Goal: Transaction & Acquisition: Download file/media

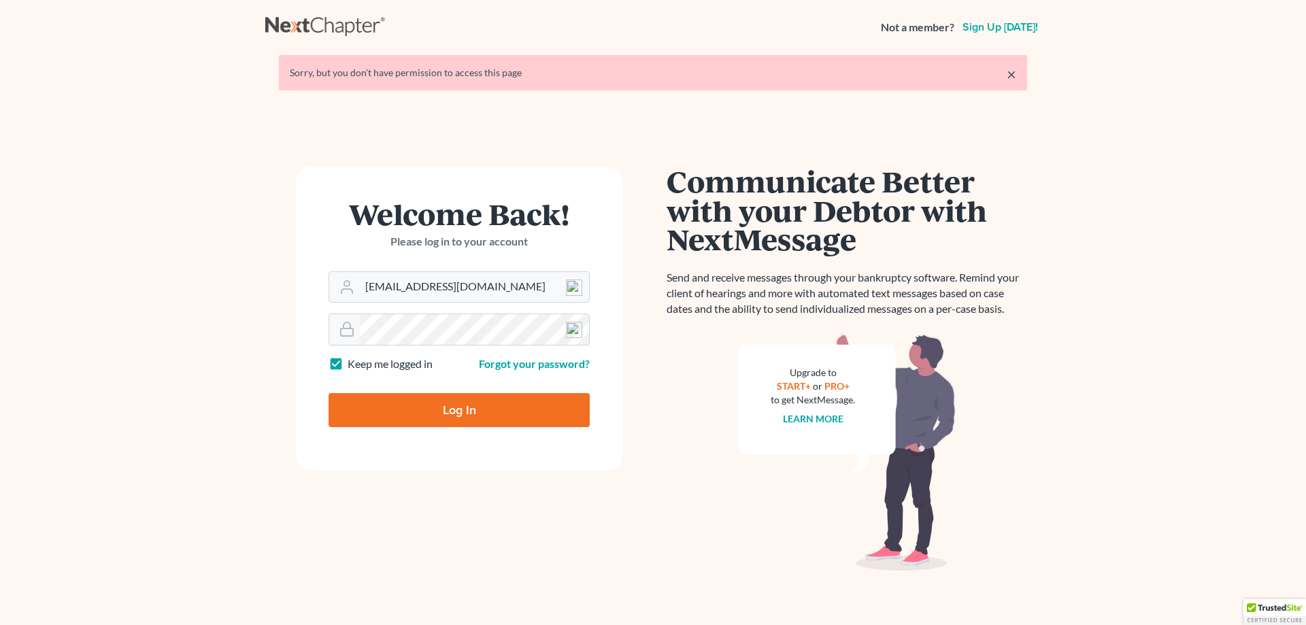
click at [446, 416] on input "Log In" at bounding box center [459, 410] width 261 height 34
type input "Thinking..."
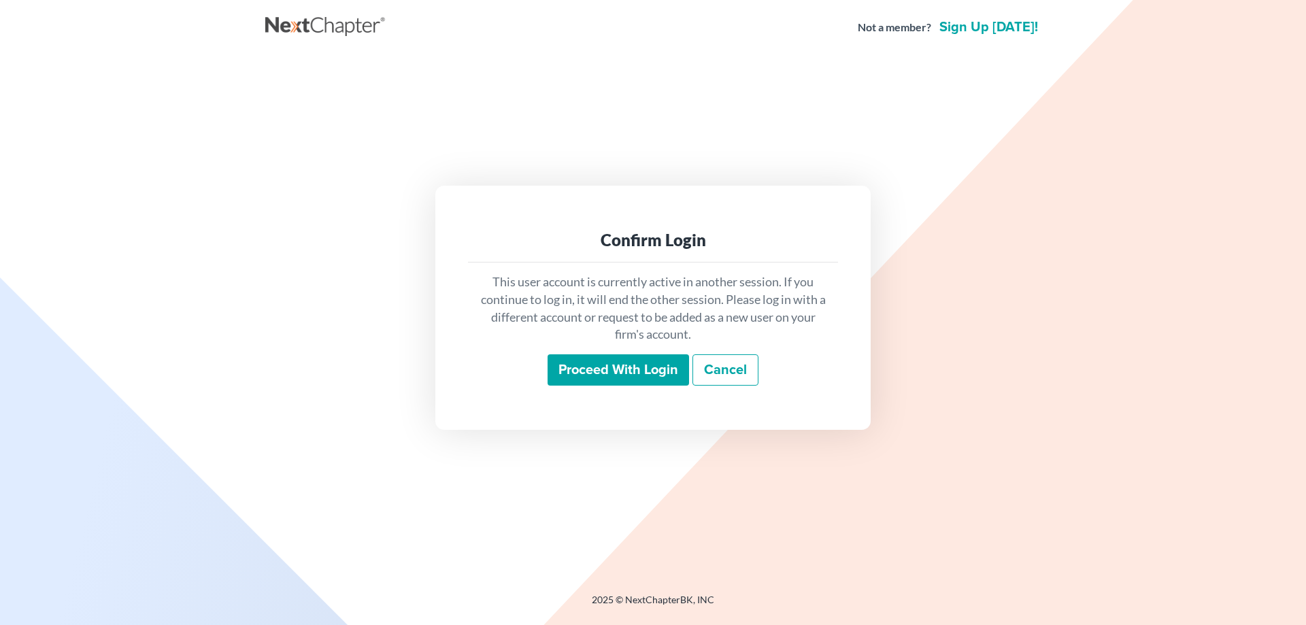
click at [596, 378] on input "Proceed with login" at bounding box center [619, 369] width 142 height 31
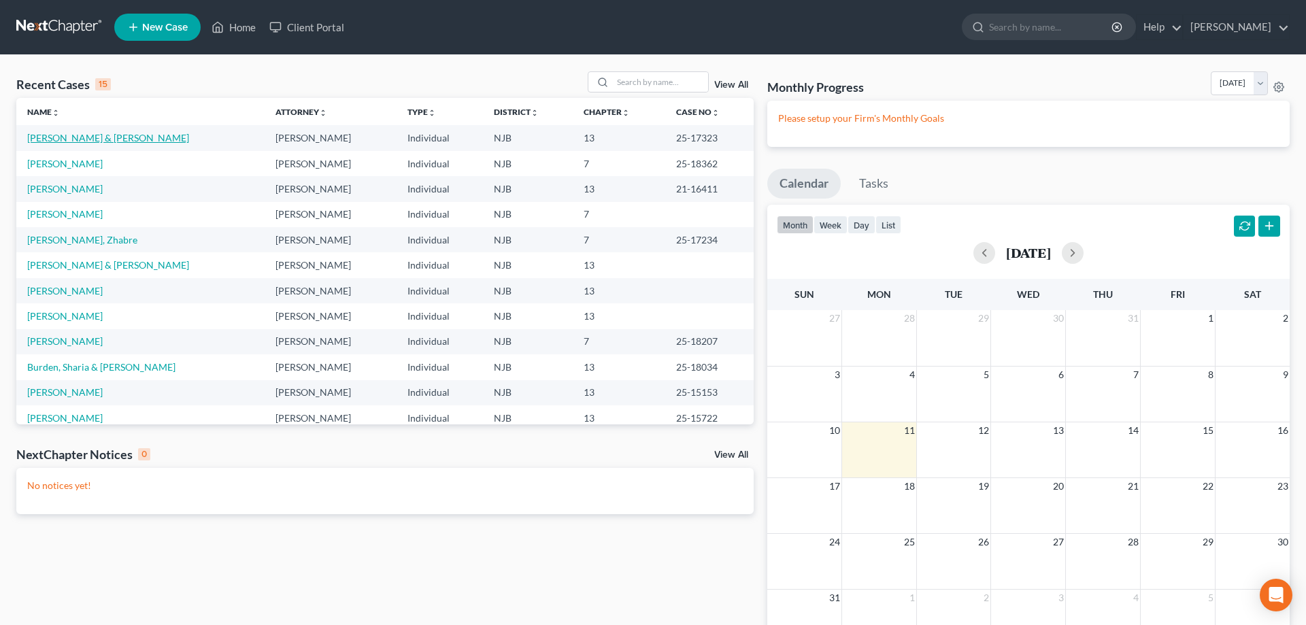
click at [120, 139] on link "[PERSON_NAME] & [PERSON_NAME]" at bounding box center [108, 138] width 162 height 12
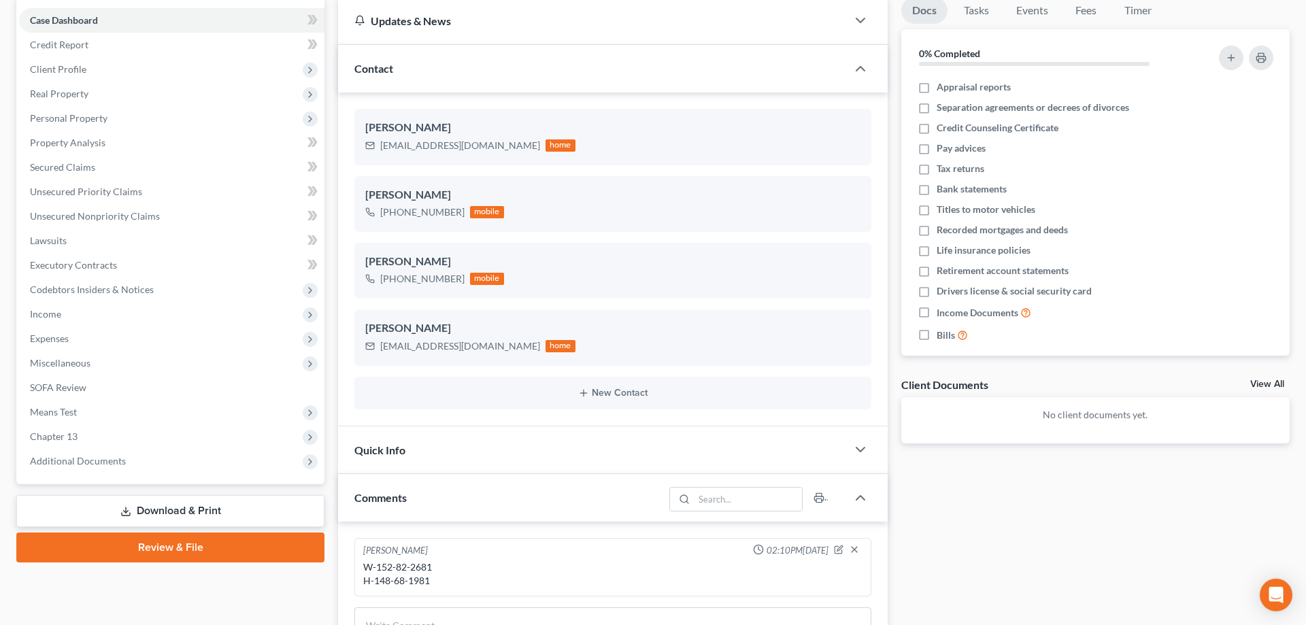
scroll to position [139, 0]
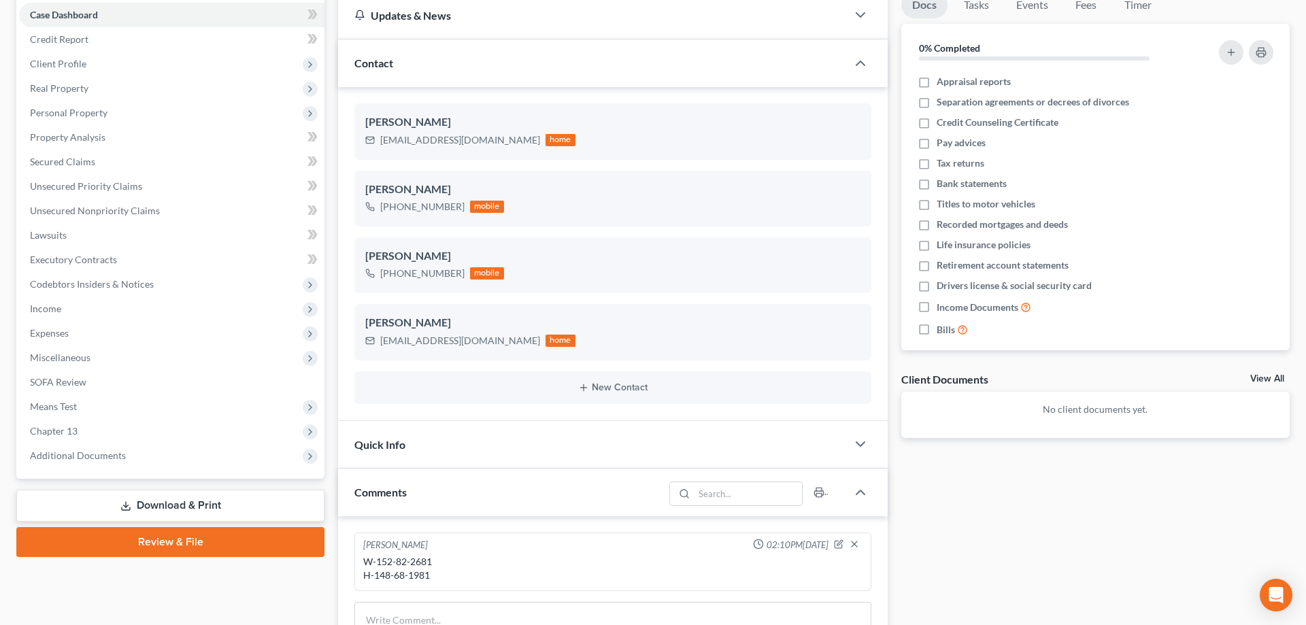
click at [205, 503] on link "Download & Print" at bounding box center [170, 506] width 308 height 32
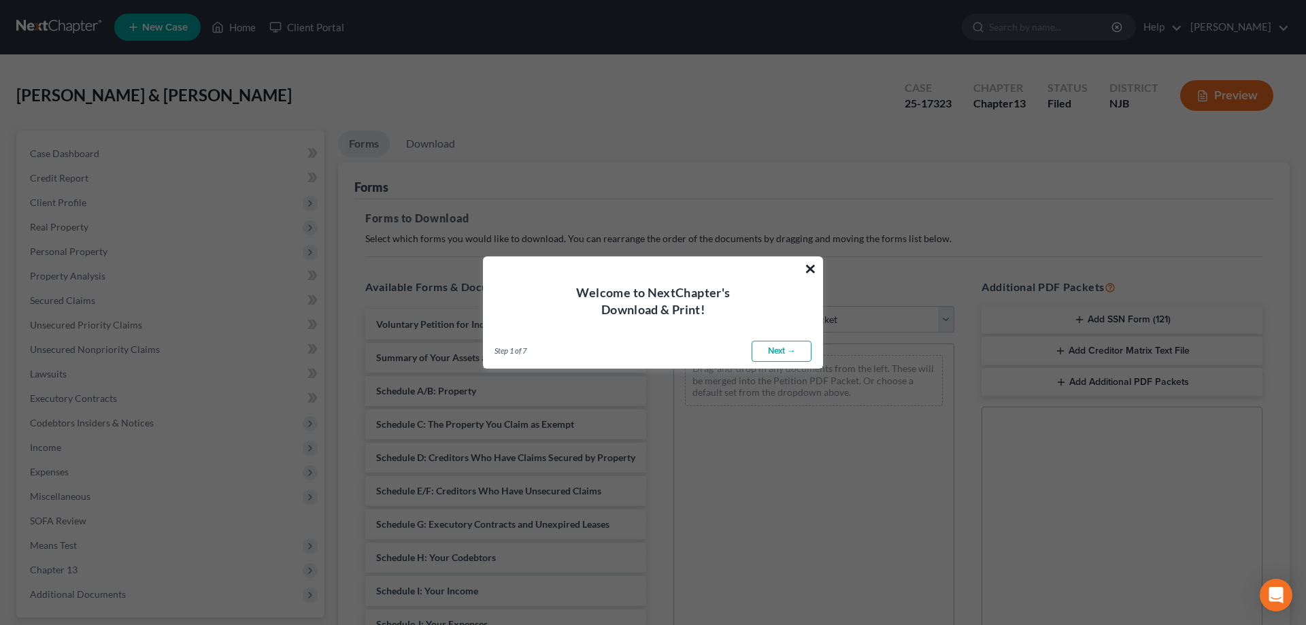
click at [813, 267] on button "×" at bounding box center [810, 269] width 13 height 22
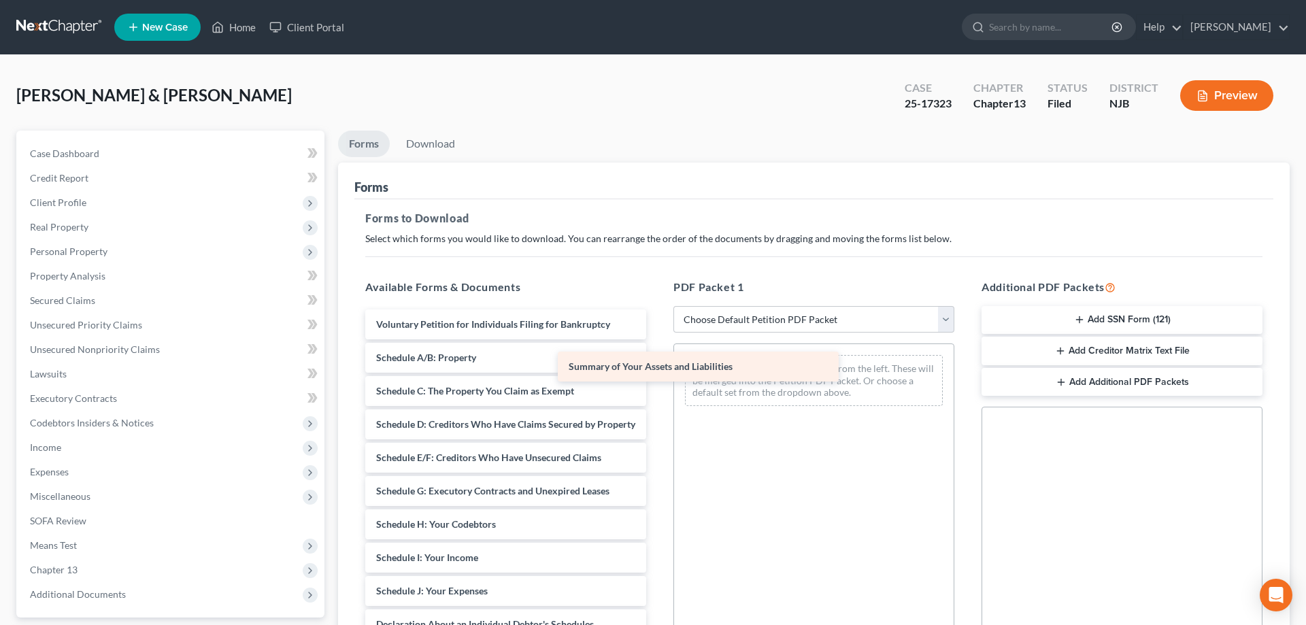
drag, startPoint x: 554, startPoint y: 357, endPoint x: 806, endPoint y: 364, distance: 251.8
click at [657, 364] on div "Summary of Your Assets and Liabilities Voluntary Petition for Individuals Filin…" at bounding box center [505, 588] width 303 height 557
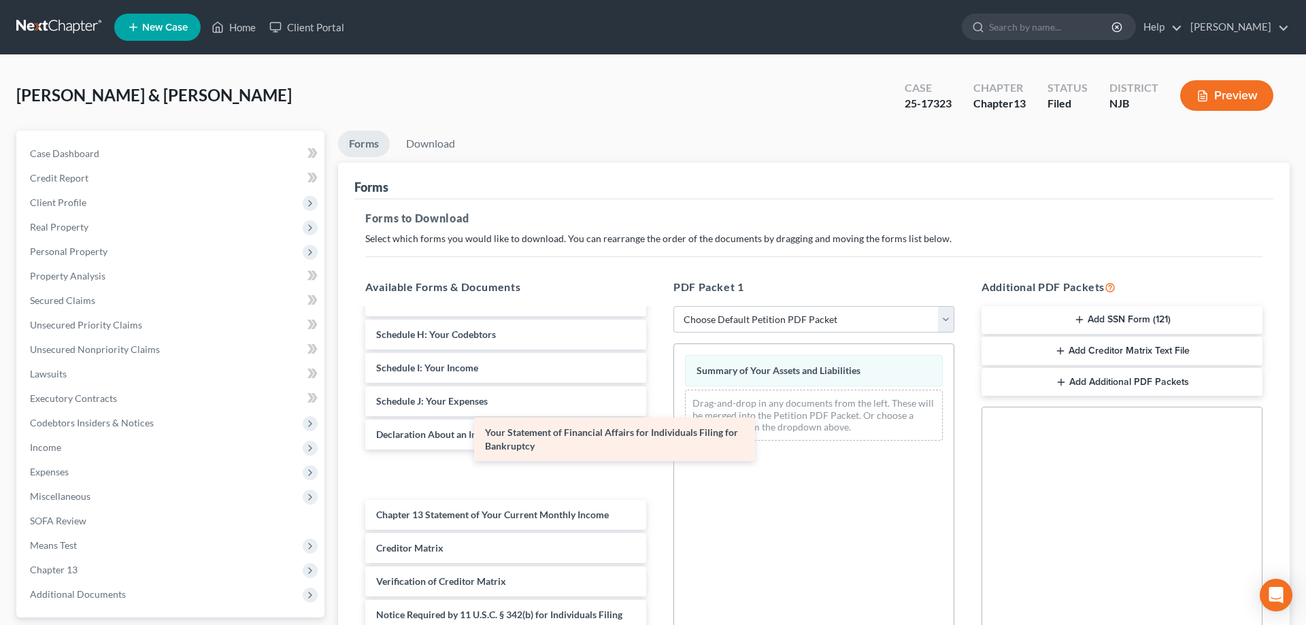
scroll to position [143, 0]
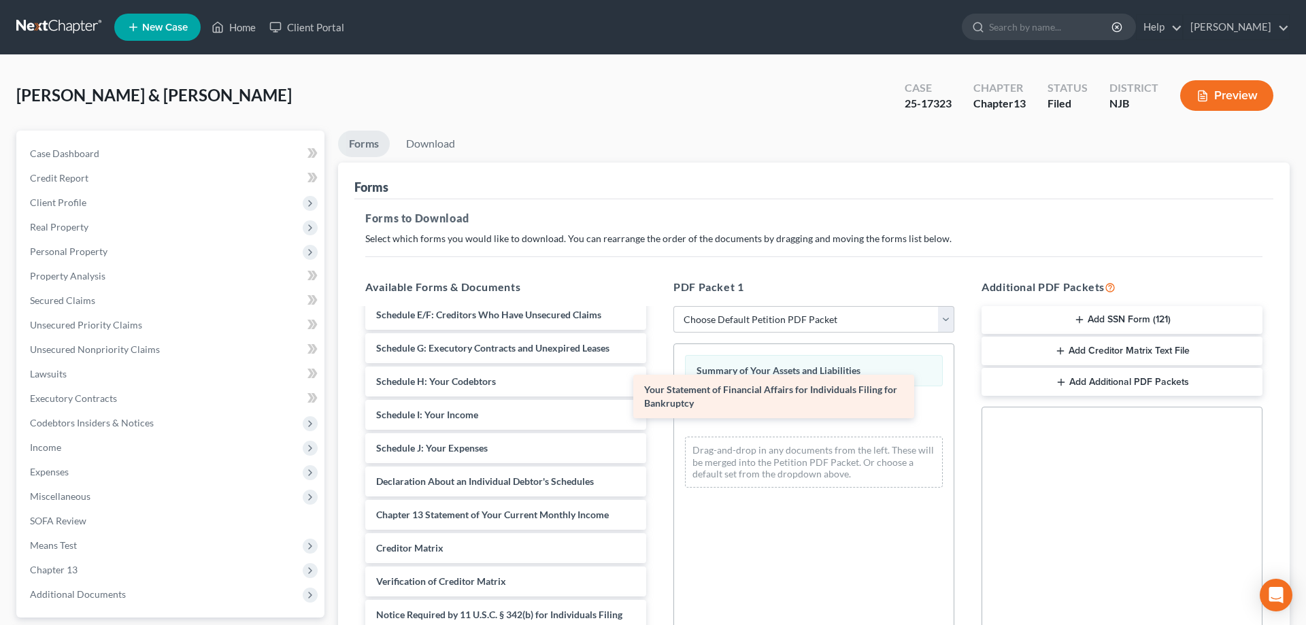
drag, startPoint x: 549, startPoint y: 470, endPoint x: 817, endPoint y: 393, distance: 279.1
click at [657, 393] on div "Your Statement of Financial Affairs for Individuals Filing for Bankruptcy Volun…" at bounding box center [505, 422] width 303 height 510
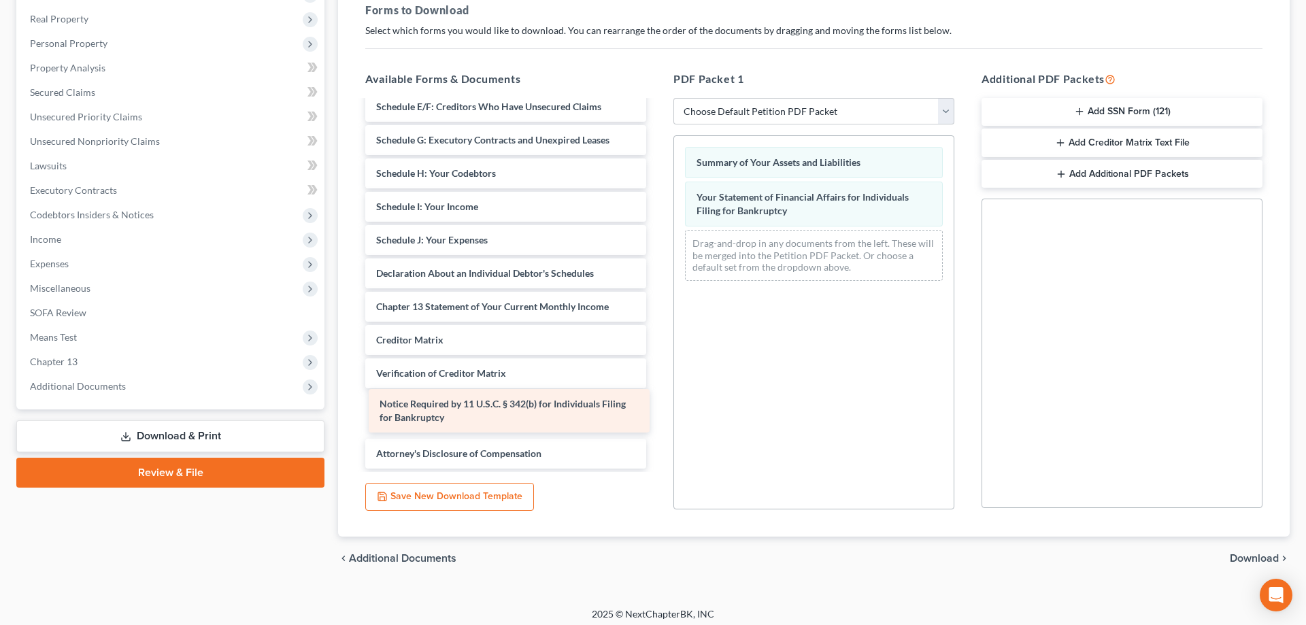
scroll to position [96, 0]
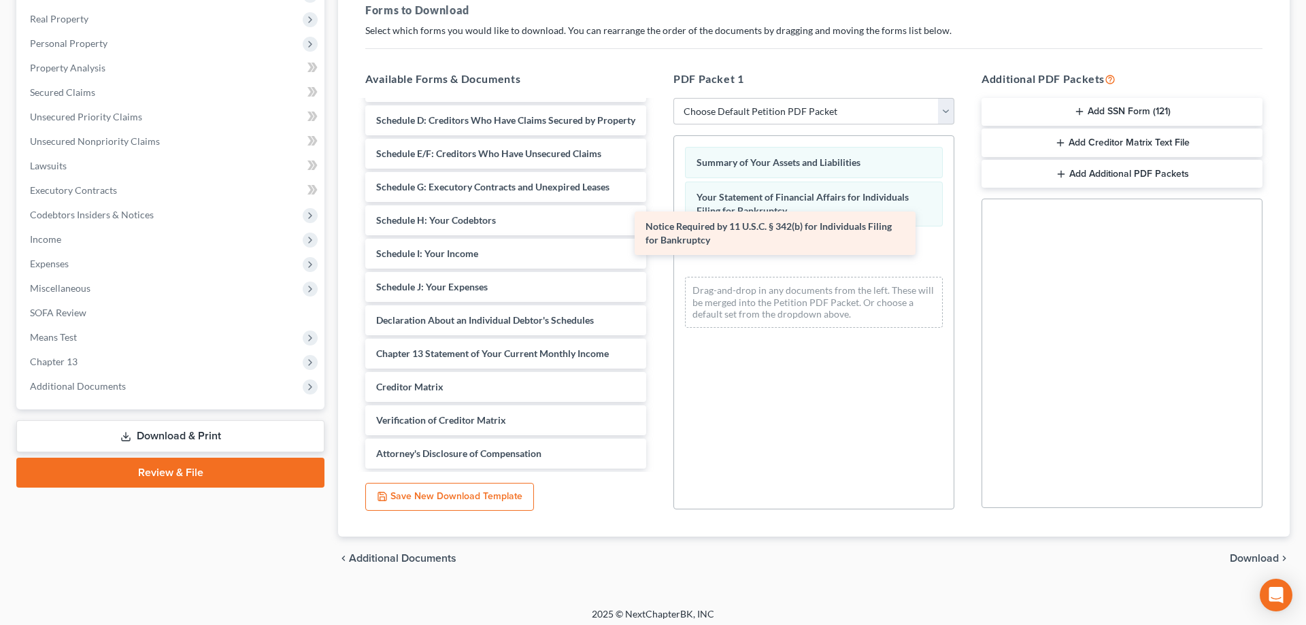
drag, startPoint x: 553, startPoint y: 414, endPoint x: 831, endPoint y: 231, distance: 333.1
click at [657, 229] on div "Notice Required by 11 U.S.C. § 342(b) for Individuals Filing for Bankruptcy Vol…" at bounding box center [505, 236] width 303 height 463
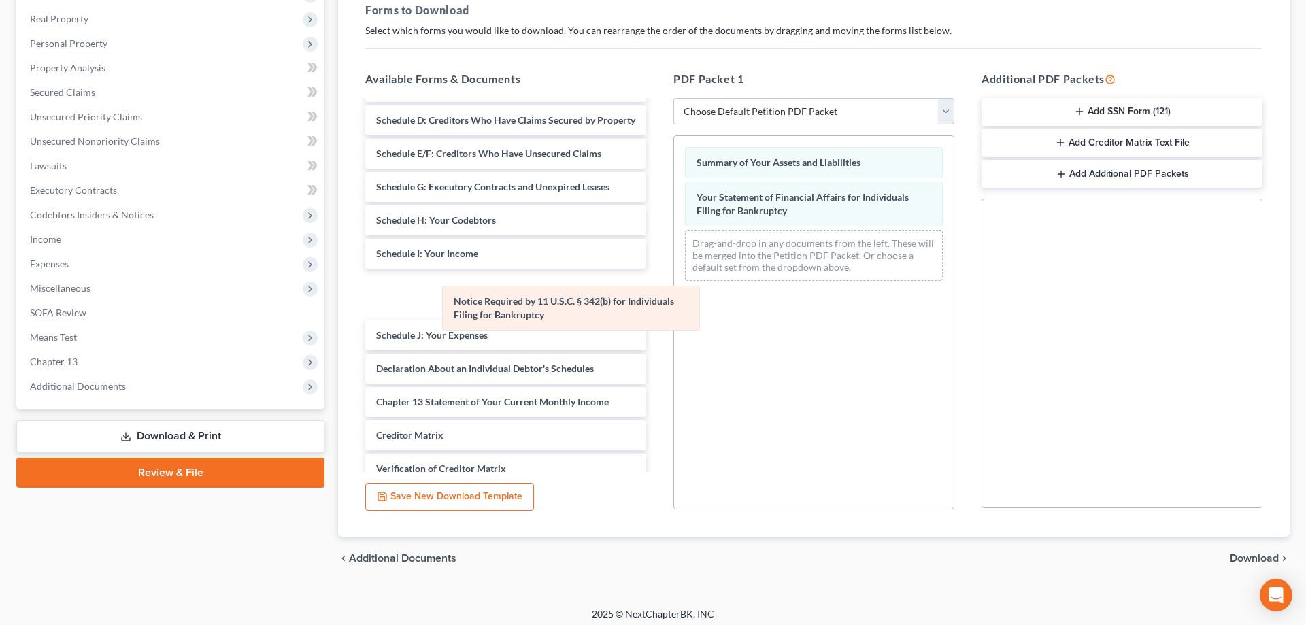
drag, startPoint x: 774, startPoint y: 249, endPoint x: 465, endPoint y: 329, distance: 319.8
click at [674, 292] on div "Notice Required by 11 U.S.C. § 342(b) for Individuals Filing for Bankruptcy Sum…" at bounding box center [814, 214] width 280 height 156
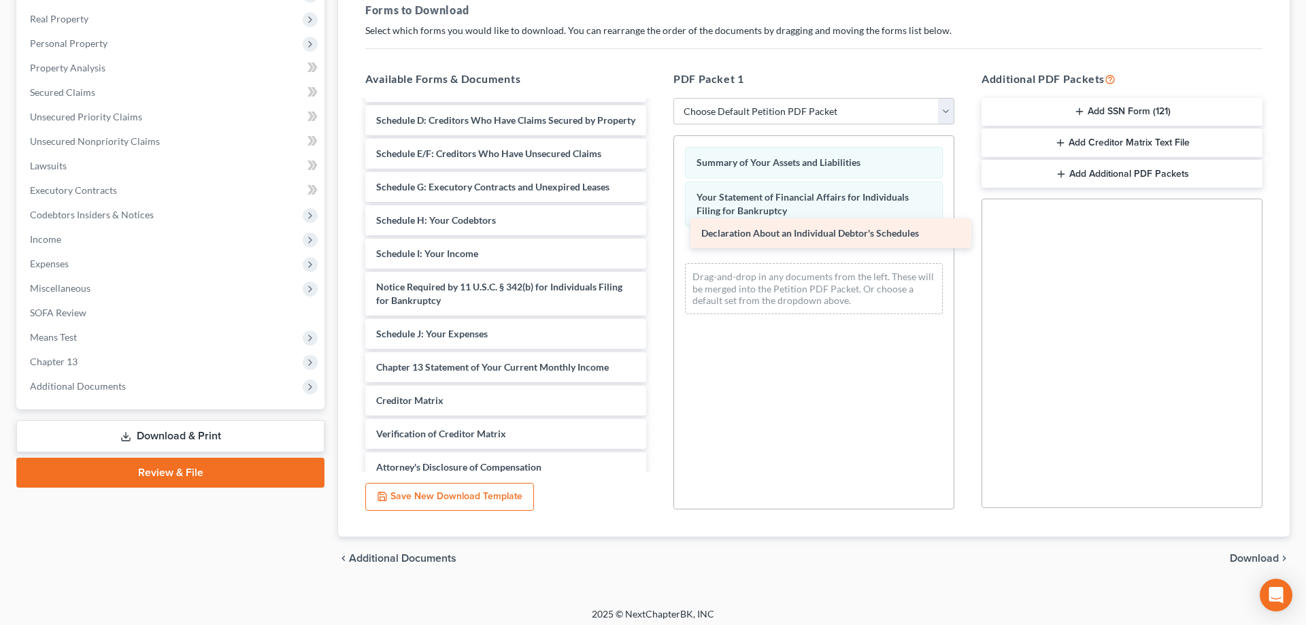
drag, startPoint x: 448, startPoint y: 371, endPoint x: 774, endPoint y: 237, distance: 351.5
click at [657, 237] on div "Declaration About an Individual Debtor's Schedules Voluntary Petition for Indiv…" at bounding box center [505, 243] width 303 height 477
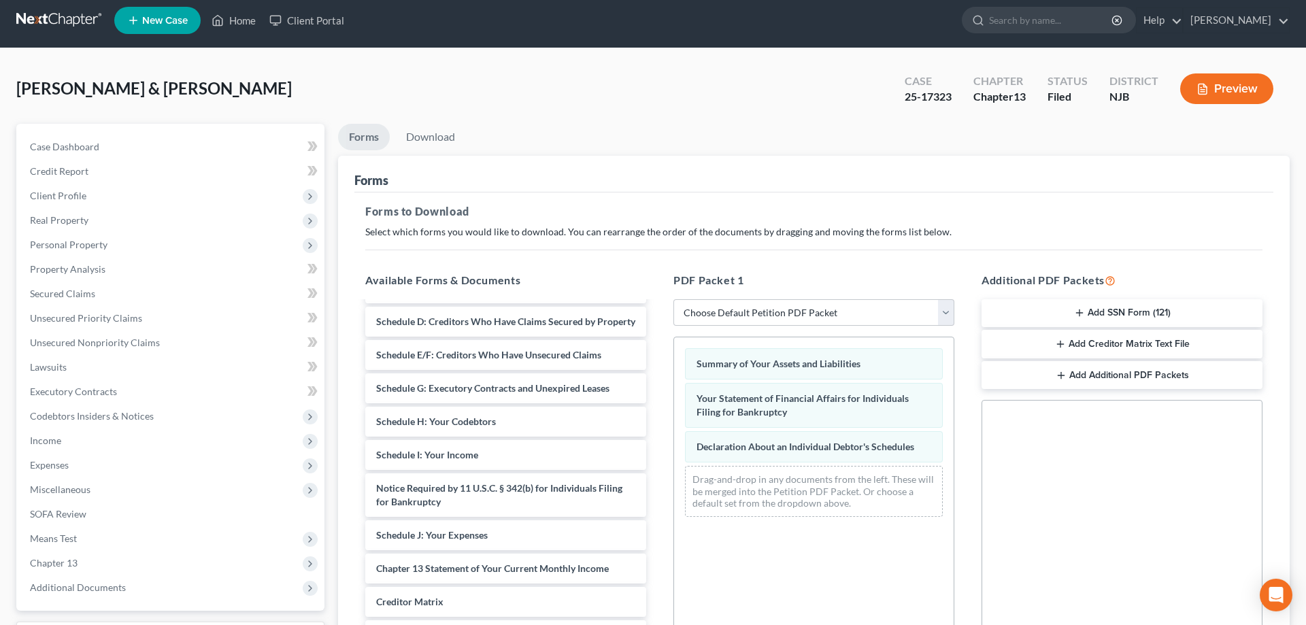
scroll to position [0, 0]
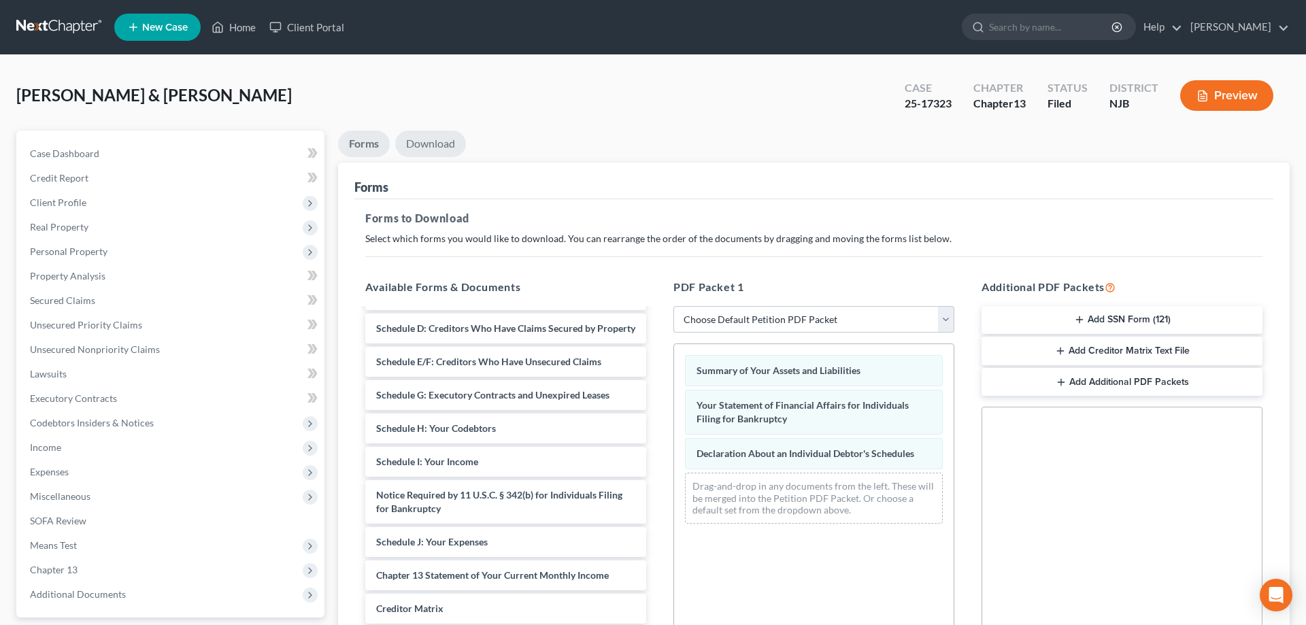
click at [431, 144] on link "Download" at bounding box center [430, 144] width 71 height 27
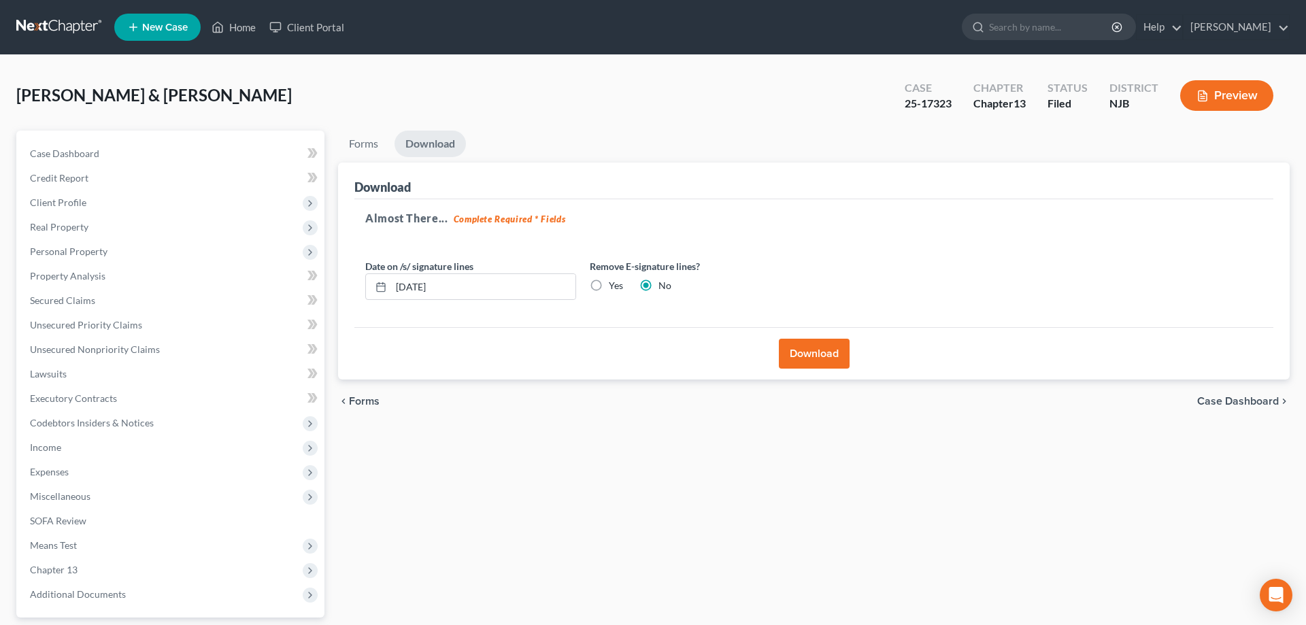
click at [793, 348] on button "Download" at bounding box center [814, 354] width 71 height 30
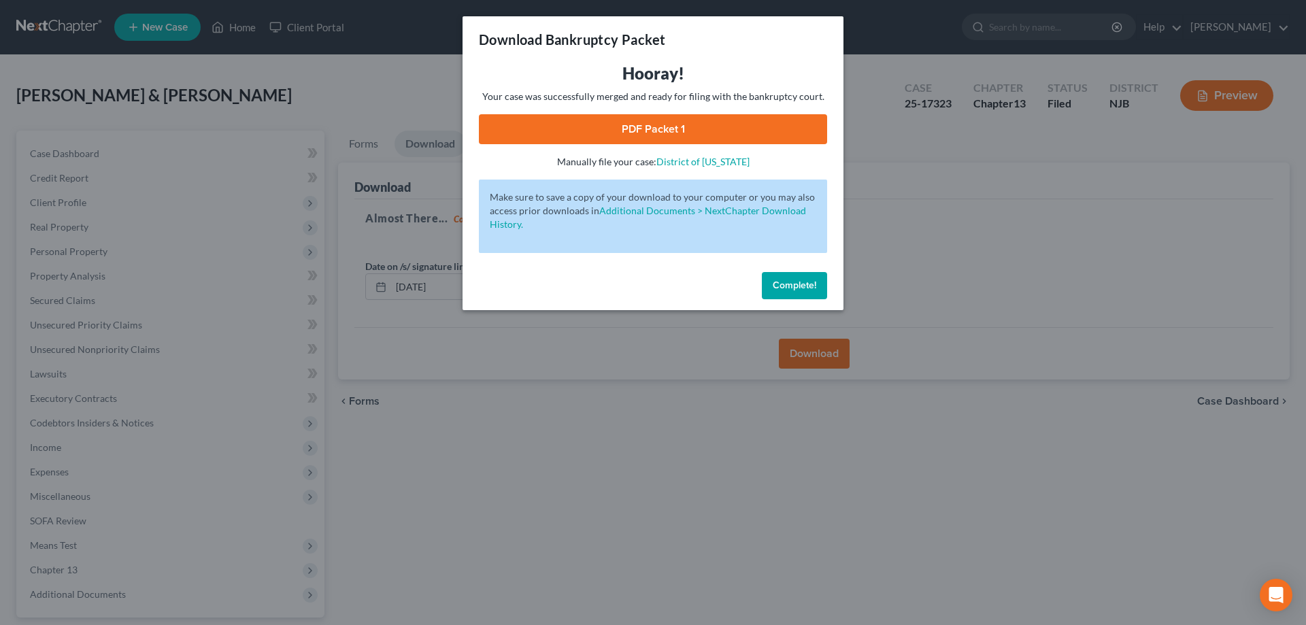
click at [623, 132] on link "PDF Packet 1" at bounding box center [653, 129] width 348 height 30
